Goal: Navigation & Orientation: Find specific page/section

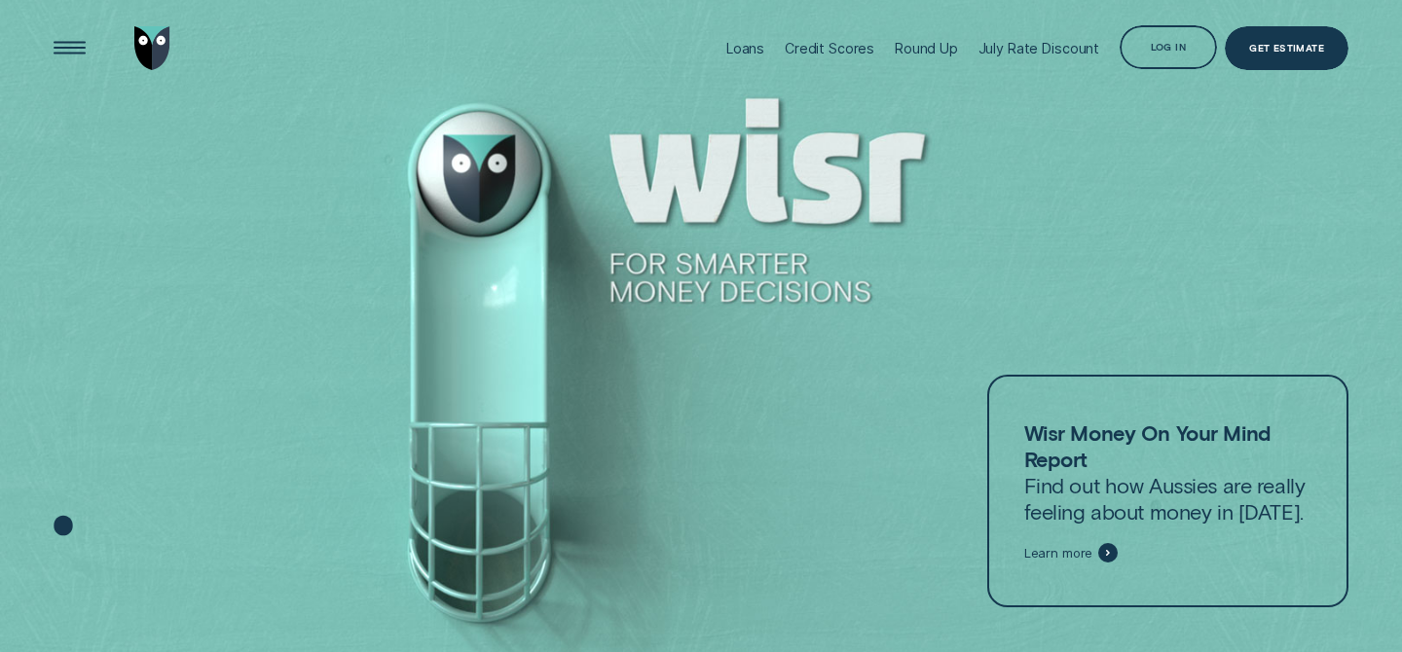
click at [1174, 46] on div "Log in" at bounding box center [1168, 49] width 35 height 9
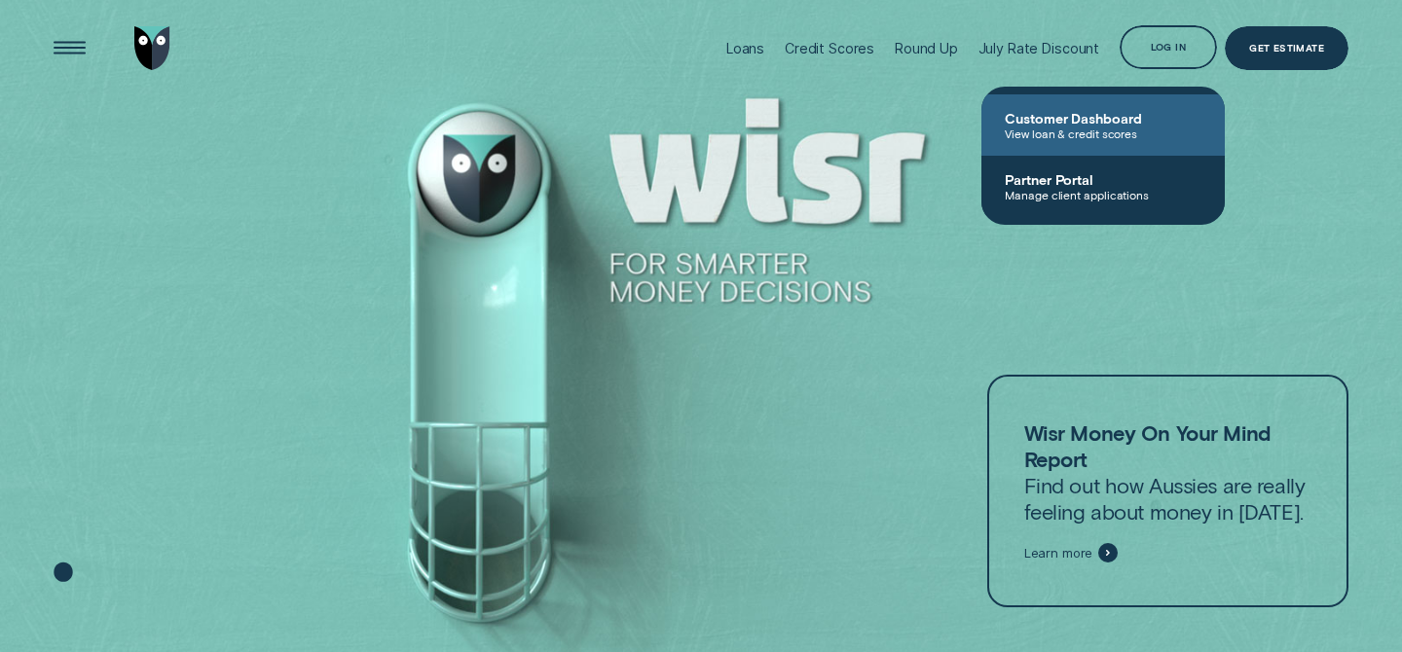
click at [1075, 128] on span "View loan & credit scores" at bounding box center [1103, 134] width 197 height 14
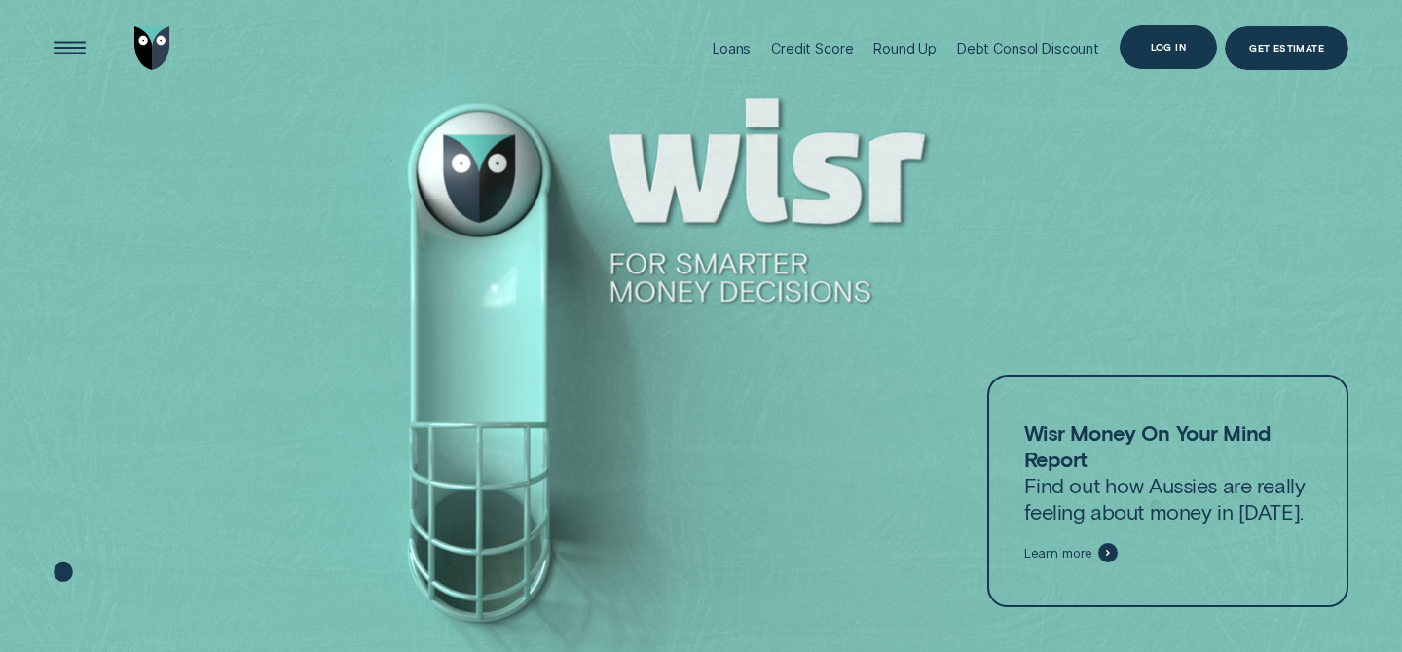
click at [1157, 37] on div "Log in" at bounding box center [1168, 47] width 97 height 44
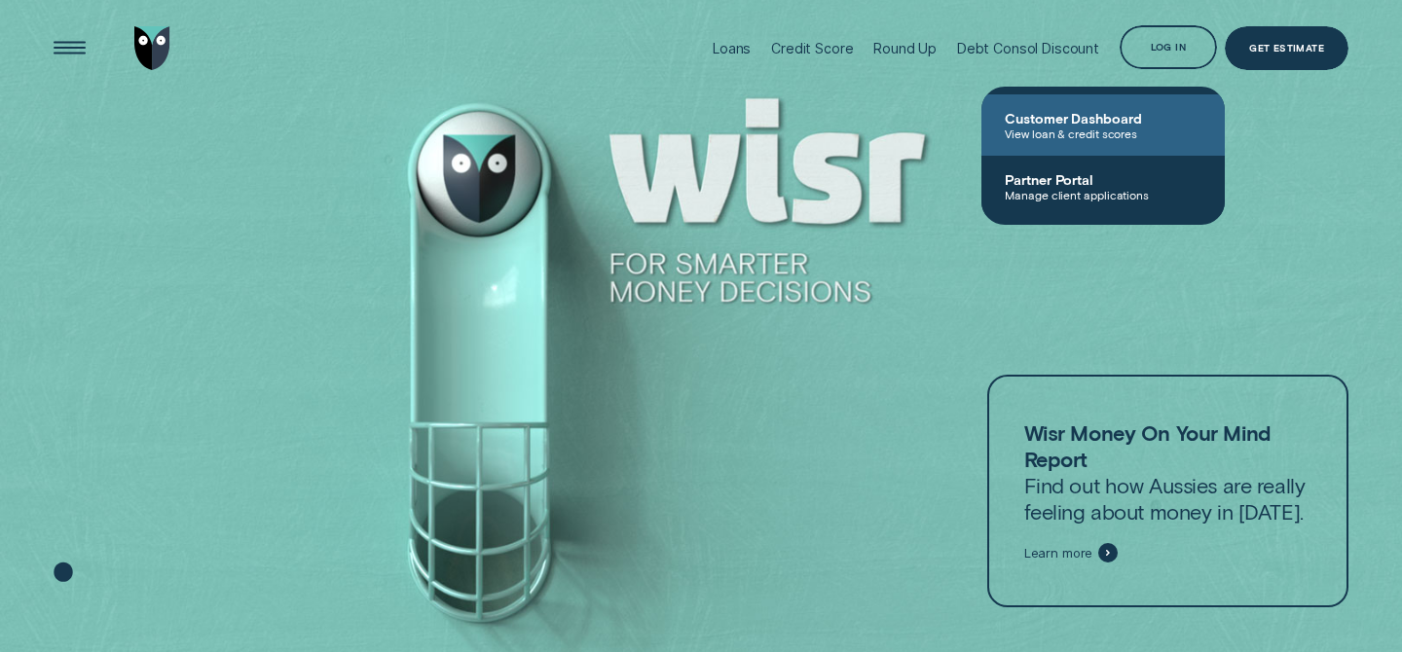
click at [1094, 143] on link "Customer Dashboard View loan & credit scores" at bounding box center [1102, 124] width 243 height 61
